Goal: Information Seeking & Learning: Learn about a topic

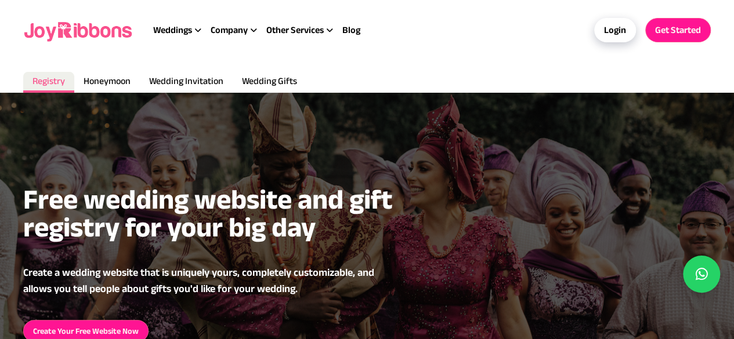
click at [107, 256] on div "Free wedding website and gift registry for your big day Create a wedding websit…" at bounding box center [366, 264] width 687 height 157
click at [99, 88] on li "Honeymoon" at bounding box center [107, 82] width 66 height 21
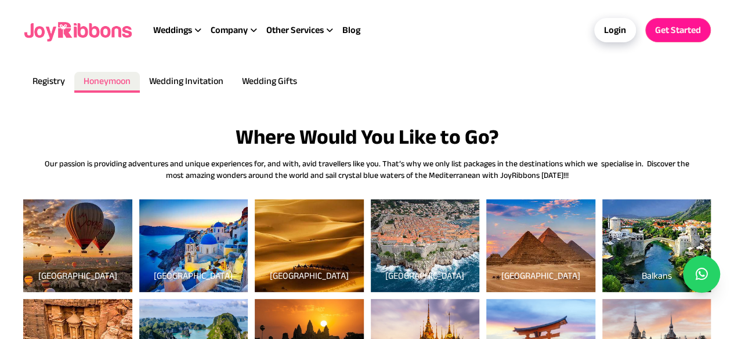
click at [265, 78] on span "Wedding Gifts" at bounding box center [269, 81] width 55 height 10
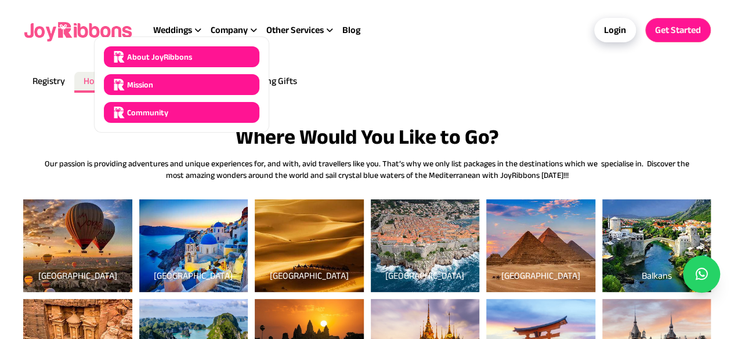
click at [181, 59] on span "About JoyRibbons" at bounding box center [159, 57] width 65 height 12
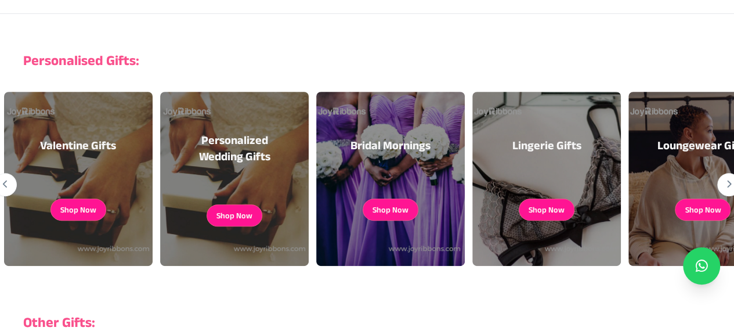
scroll to position [202, 0]
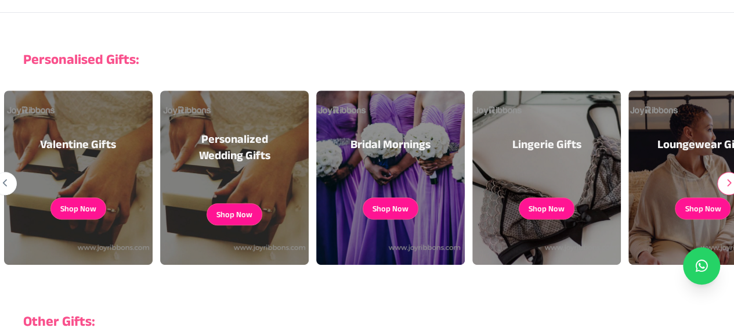
click at [728, 183] on icon "button" at bounding box center [729, 183] width 6 height 1
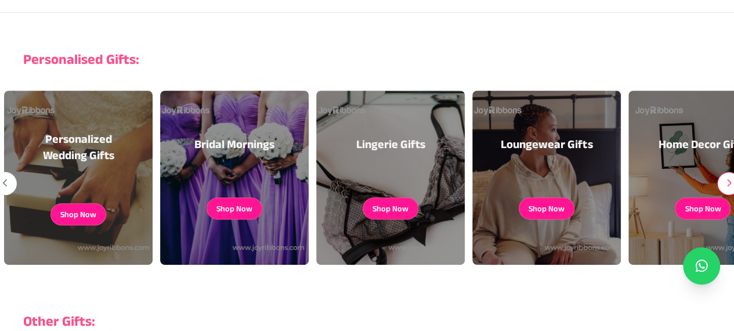
click at [728, 183] on icon "button" at bounding box center [729, 183] width 6 height 1
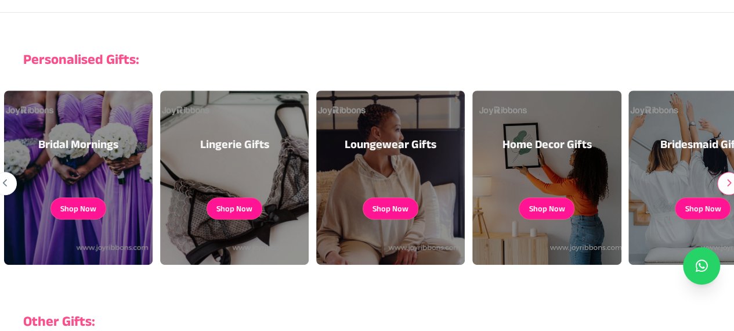
click at [728, 183] on icon "button" at bounding box center [729, 183] width 6 height 1
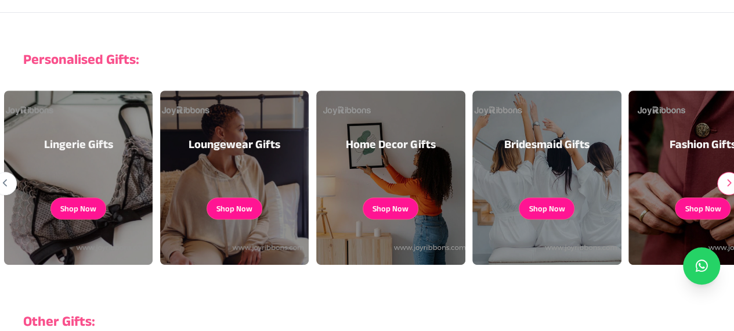
click at [728, 183] on icon "button" at bounding box center [729, 183] width 6 height 1
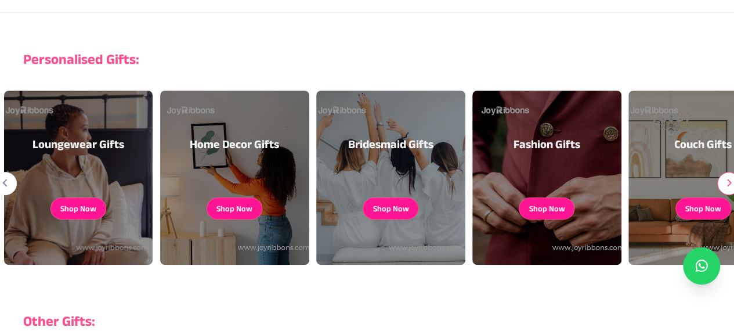
click at [723, 187] on button "button" at bounding box center [728, 183] width 23 height 23
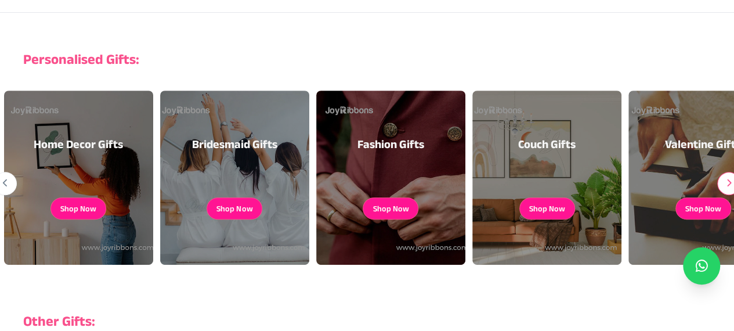
click at [728, 183] on icon "button" at bounding box center [729, 183] width 6 height 1
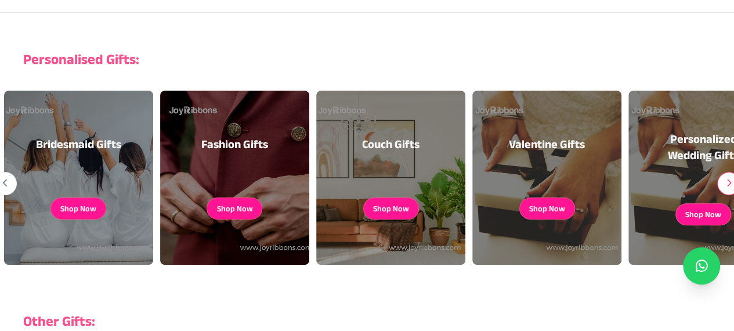
click at [732, 187] on button "button" at bounding box center [728, 183] width 23 height 23
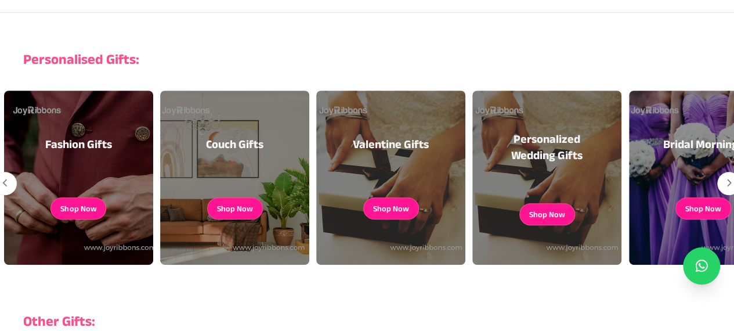
click at [559, 147] on h3 "Personalized Wedding Gifts" at bounding box center [546, 147] width 111 height 32
click at [553, 212] on button "Shop Now" at bounding box center [547, 214] width 36 height 12
click at [10, 186] on button "button" at bounding box center [5, 183] width 23 height 23
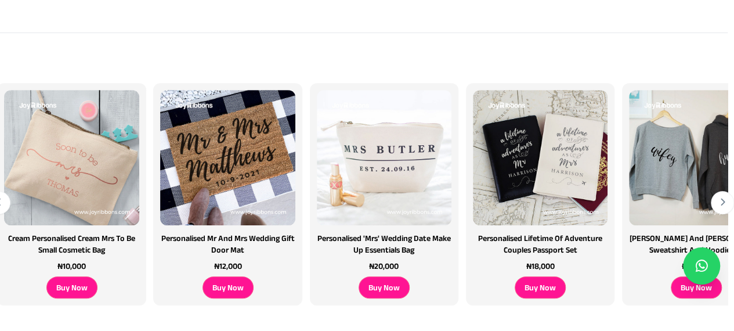
scroll to position [242, 6]
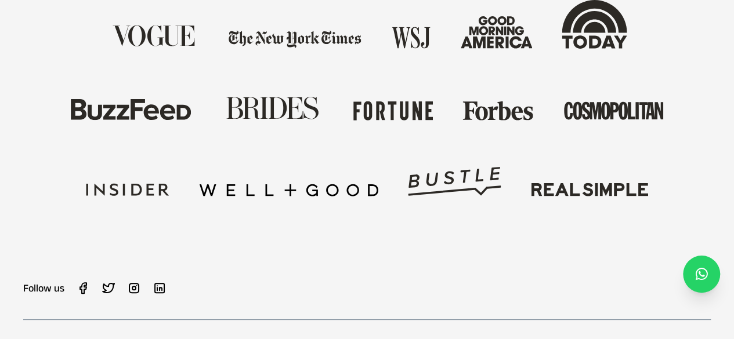
scroll to position [887, 0]
